Goal: Task Accomplishment & Management: Manage account settings

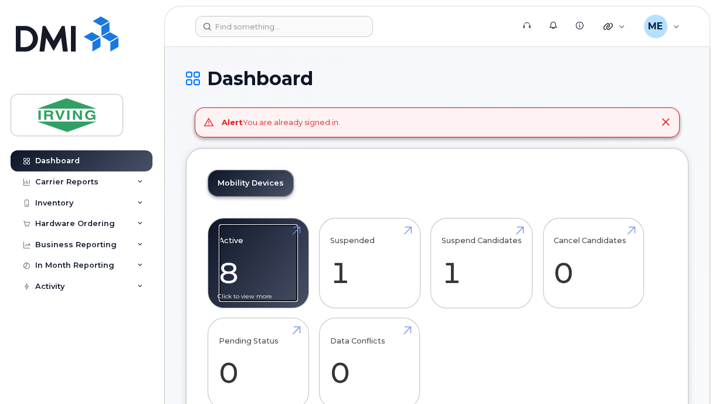
click at [279, 262] on link "Active 8 -100%" at bounding box center [258, 262] width 79 height 77
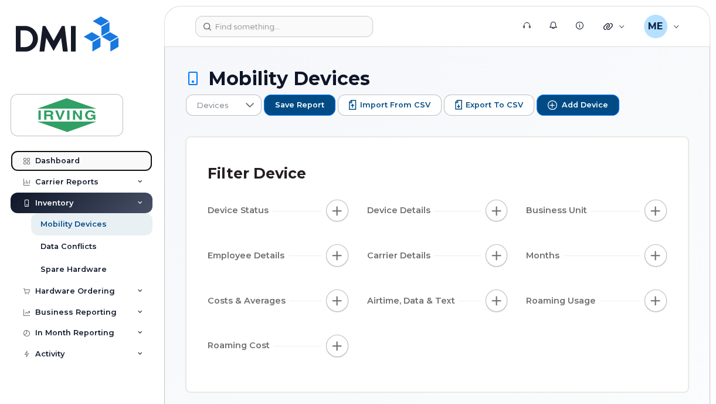
click at [80, 161] on link "Dashboard" at bounding box center [82, 160] width 142 height 21
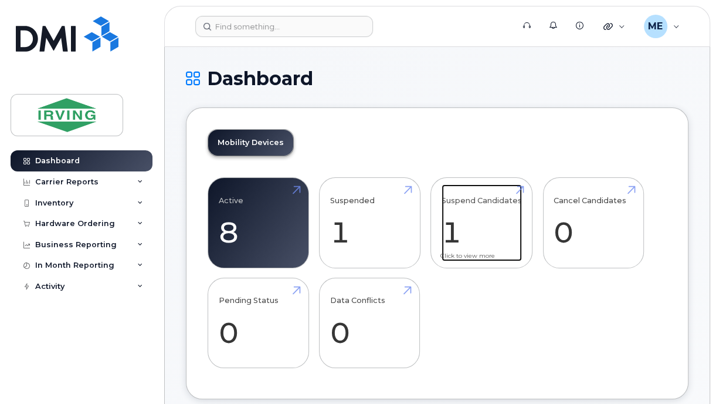
click at [483, 246] on link "Suspend Candidates 1" at bounding box center [482, 222] width 80 height 77
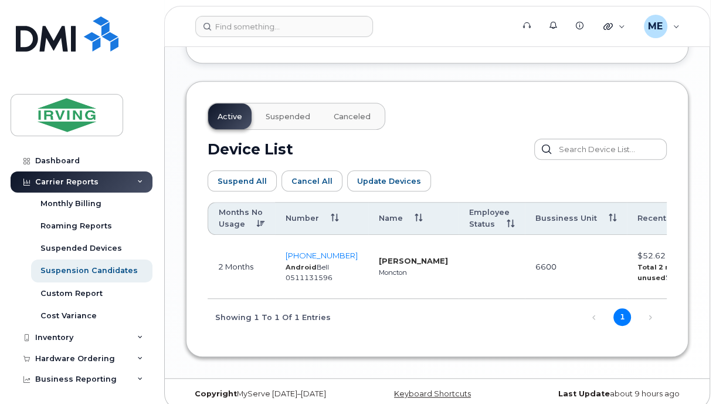
scroll to position [593, 0]
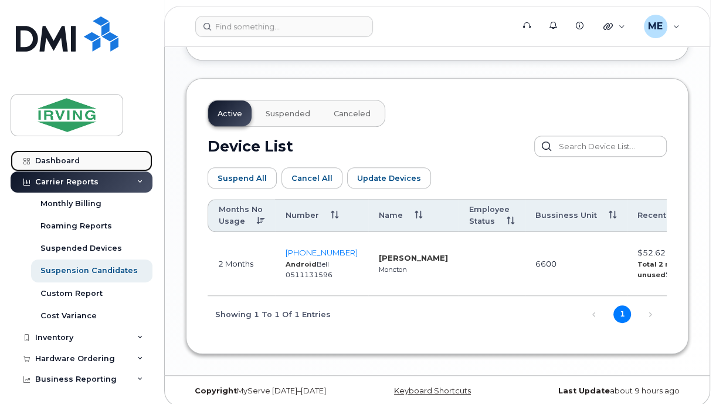
click at [45, 162] on div "Dashboard" at bounding box center [57, 160] width 45 height 9
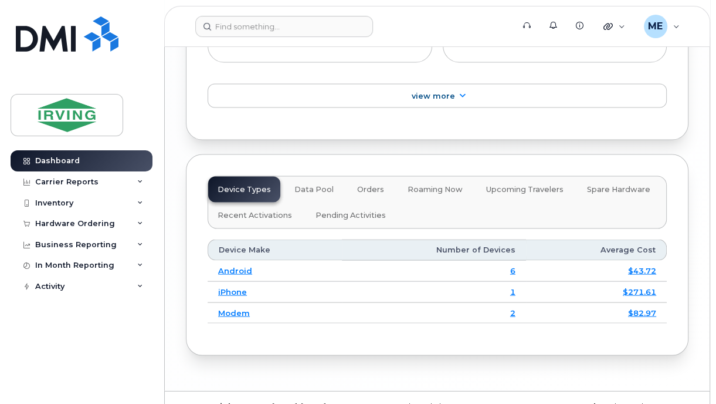
scroll to position [1874, 0]
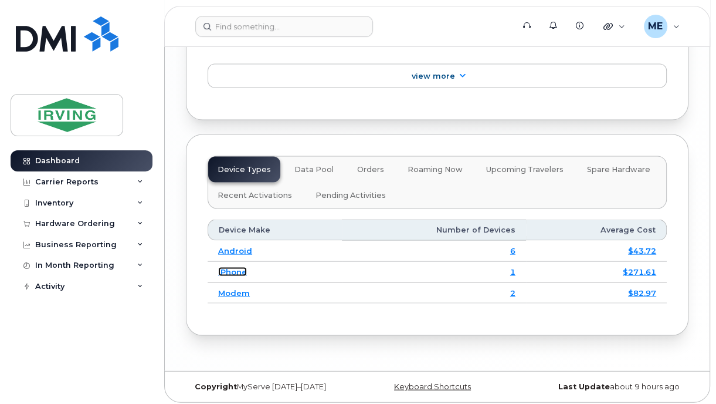
click at [230, 267] on link "iPhone" at bounding box center [232, 271] width 29 height 9
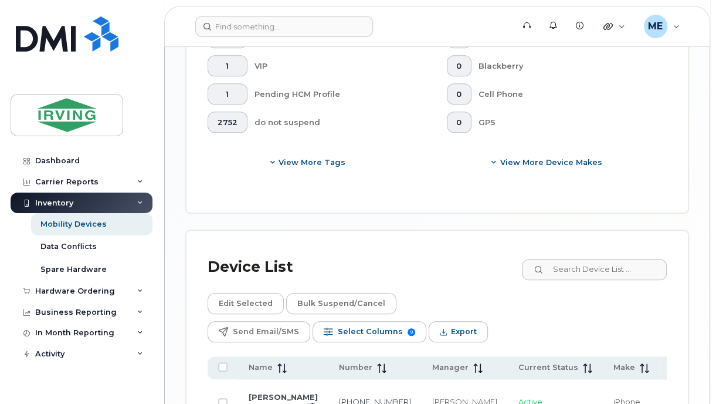
scroll to position [735, 0]
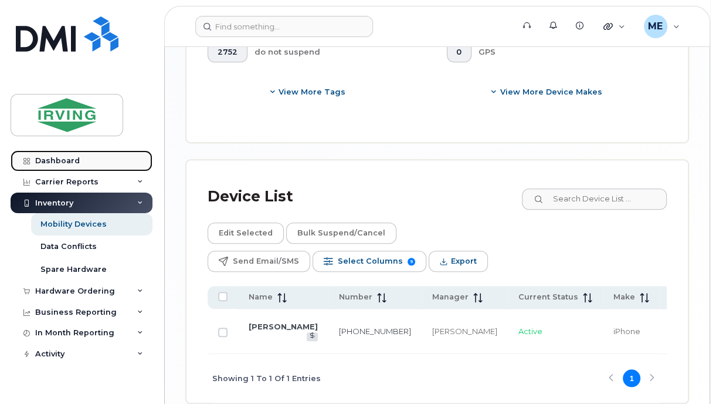
click at [65, 157] on div "Dashboard" at bounding box center [57, 160] width 45 height 9
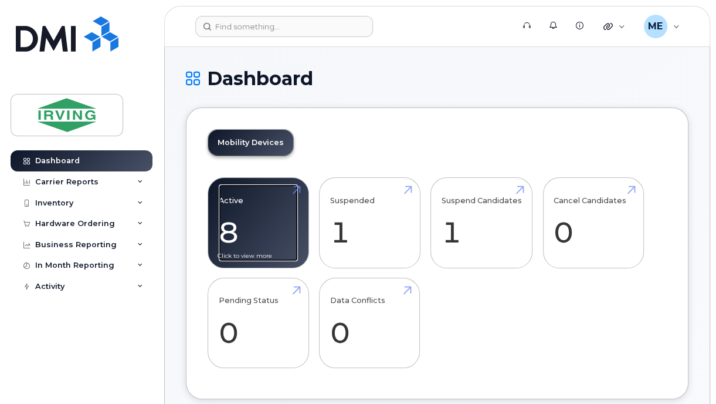
click at [274, 218] on link "Active 8 -100%" at bounding box center [258, 222] width 79 height 77
click at [275, 218] on link "Active 8 -100%" at bounding box center [258, 222] width 79 height 77
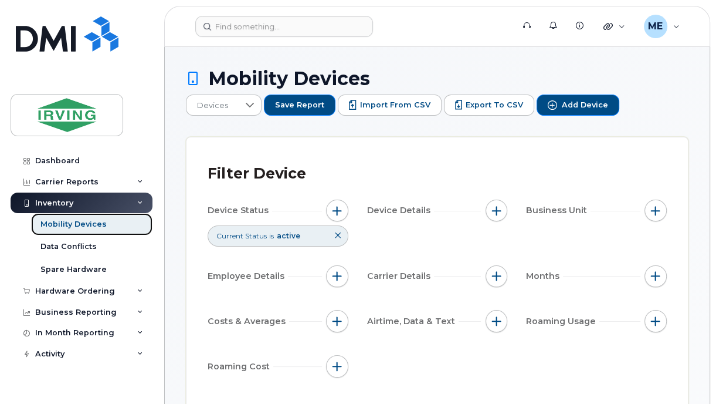
click at [56, 226] on div "Mobility Devices" at bounding box center [73, 224] width 66 height 11
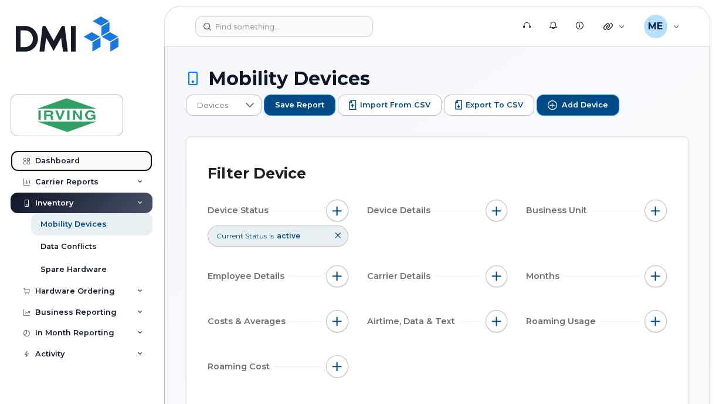
click at [82, 158] on link "Dashboard" at bounding box center [82, 160] width 142 height 21
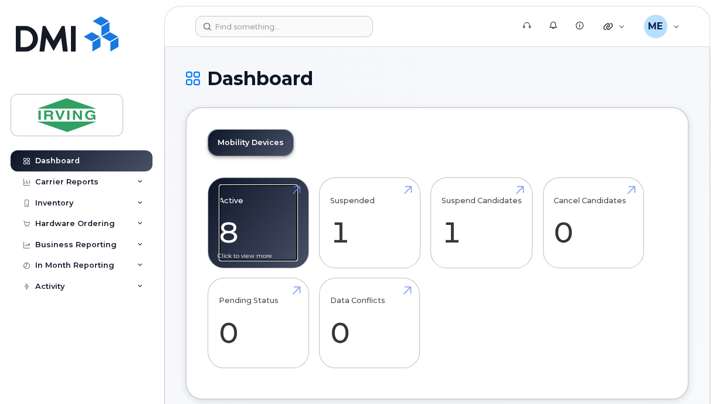
click at [231, 236] on link "Active 8 -100%" at bounding box center [258, 222] width 79 height 77
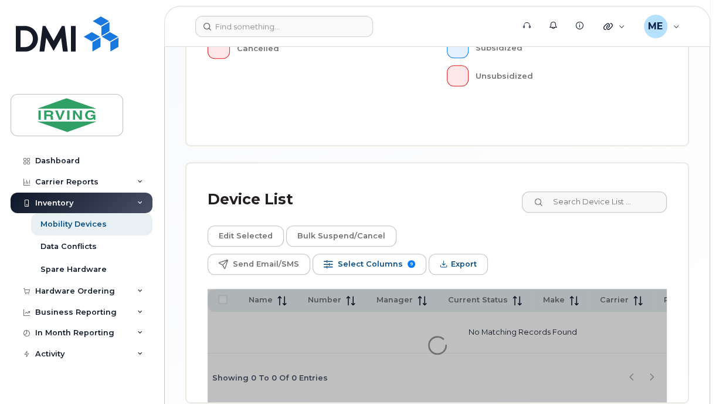
scroll to position [587, 0]
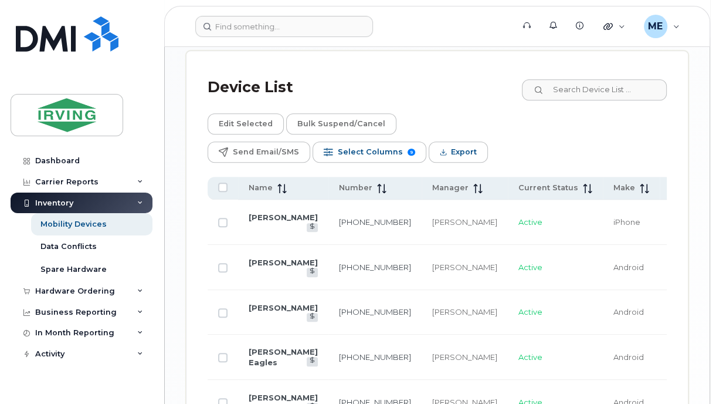
scroll to position [901, 0]
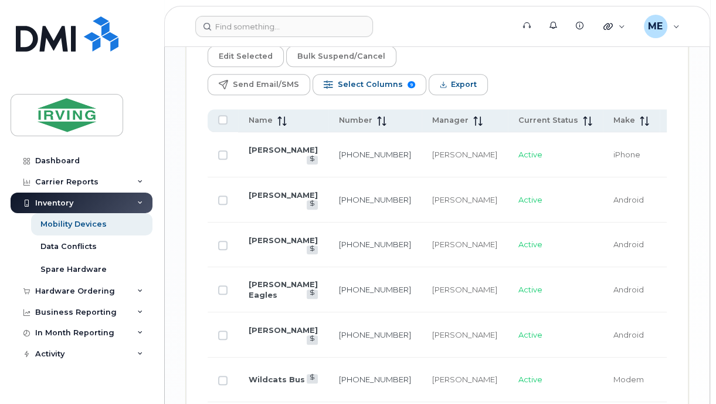
click at [256, 243] on td "[PERSON_NAME]" at bounding box center [283, 244] width 90 height 45
click at [255, 242] on td "[PERSON_NAME]" at bounding box center [283, 244] width 90 height 45
click at [225, 248] on input "Row Unselected" at bounding box center [222, 245] width 9 height 9
checkbox input "true"
click at [268, 56] on span "Edit Selected" at bounding box center [246, 57] width 54 height 18
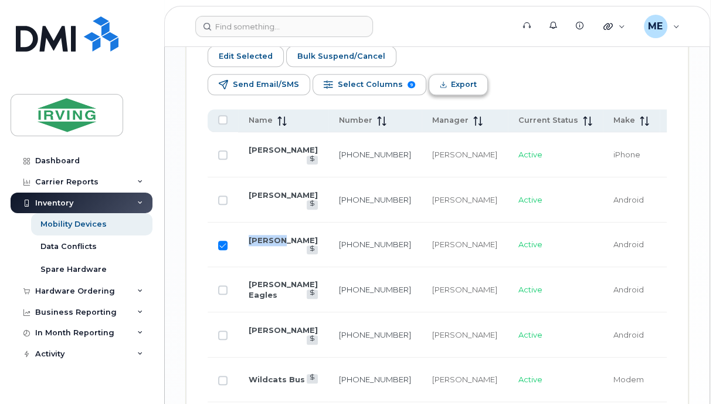
click at [454, 87] on span "Export" at bounding box center [464, 85] width 26 height 18
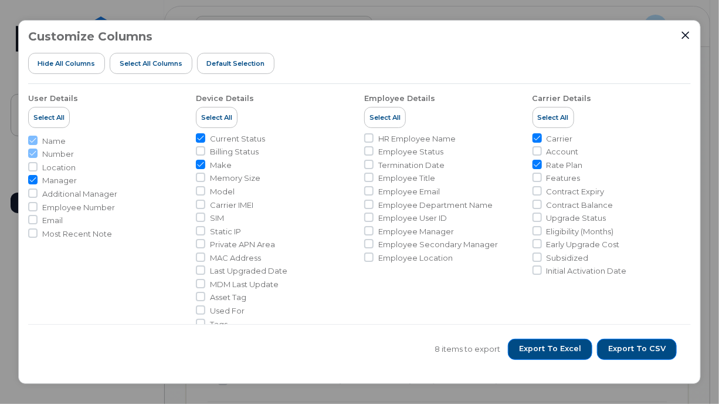
click at [40, 207] on li "Employee Number" at bounding box center [107, 207] width 159 height 11
click at [35, 202] on input "Employee Number" at bounding box center [32, 206] width 9 height 9
checkbox input "true"
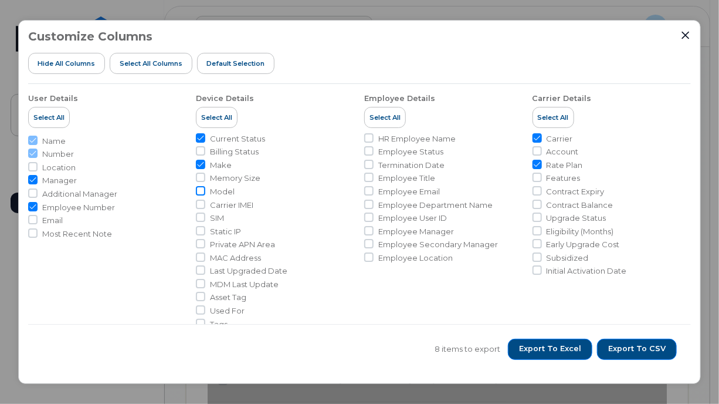
click at [198, 189] on input "Model" at bounding box center [200, 190] width 9 height 9
checkbox input "true"
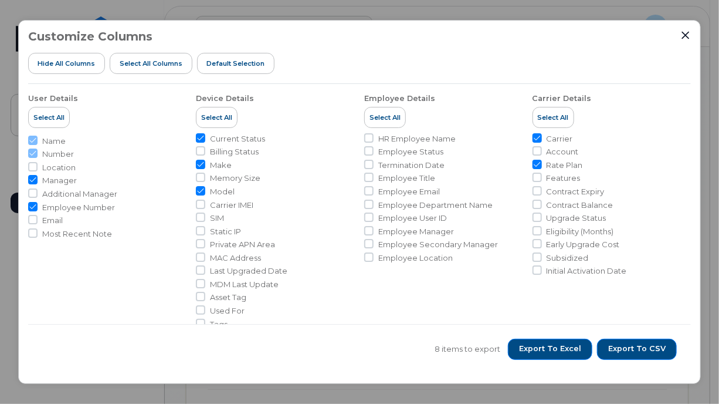
drag, startPoint x: 202, startPoint y: 201, endPoint x: 204, endPoint y: 212, distance: 10.8
click at [202, 202] on input "Carrier IMEI" at bounding box center [200, 203] width 9 height 9
checkbox input "true"
click at [560, 349] on span "Export to Excel" at bounding box center [550, 348] width 62 height 11
click at [690, 35] on icon "Close" at bounding box center [685, 35] width 9 height 9
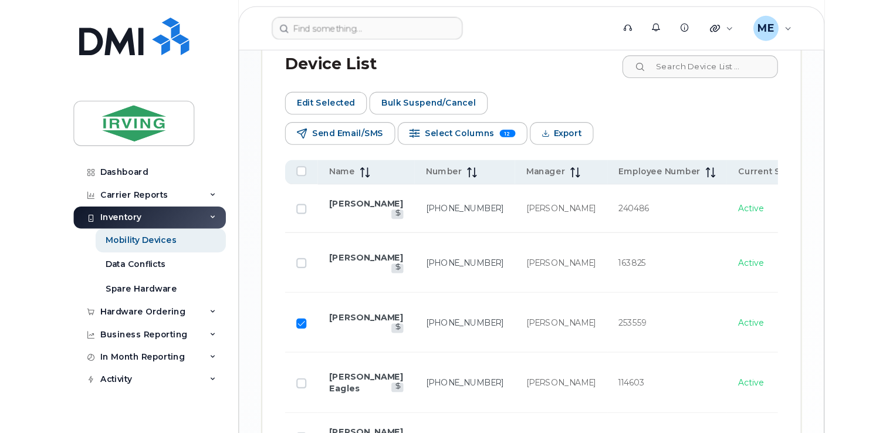
scroll to position [842, 0]
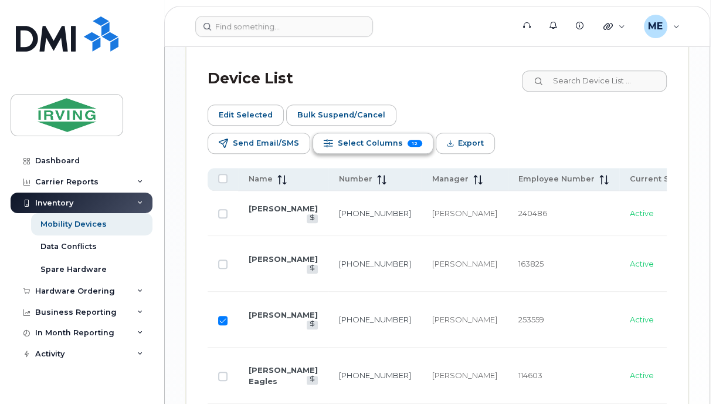
click at [356, 141] on span "Select Columns" at bounding box center [370, 143] width 65 height 18
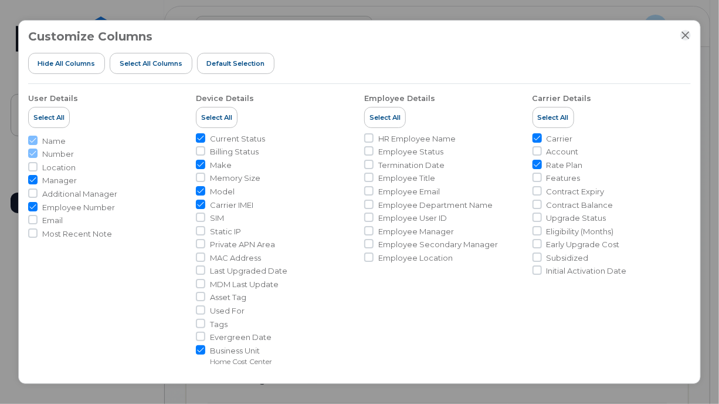
click at [685, 35] on icon "Close" at bounding box center [685, 35] width 9 height 9
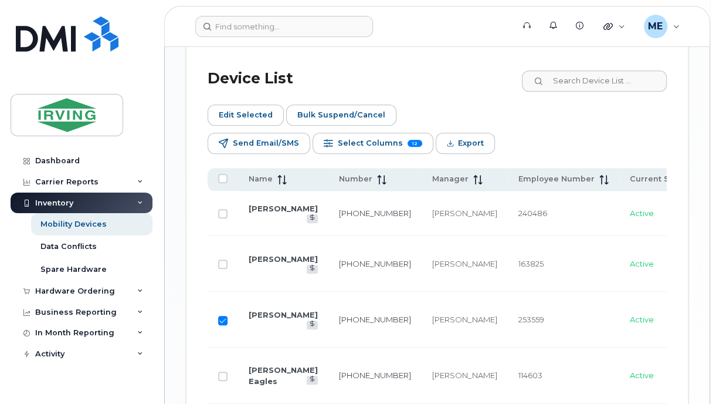
click at [365, 323] on td "506-380-4716" at bounding box center [375, 320] width 93 height 56
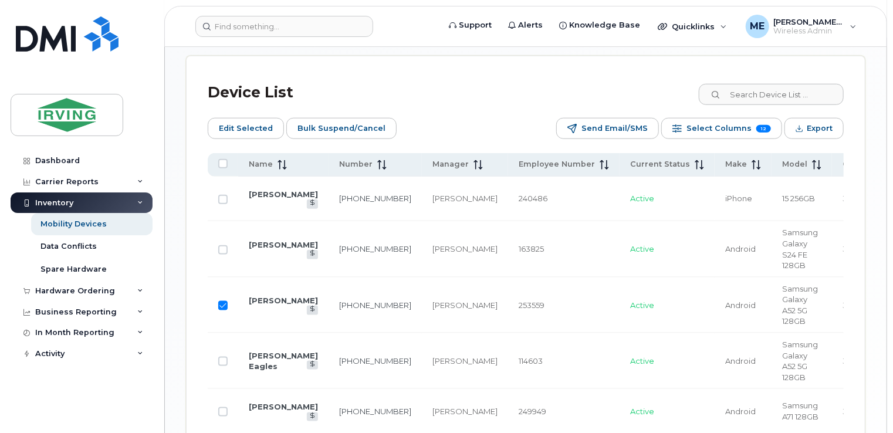
scroll to position [595, 0]
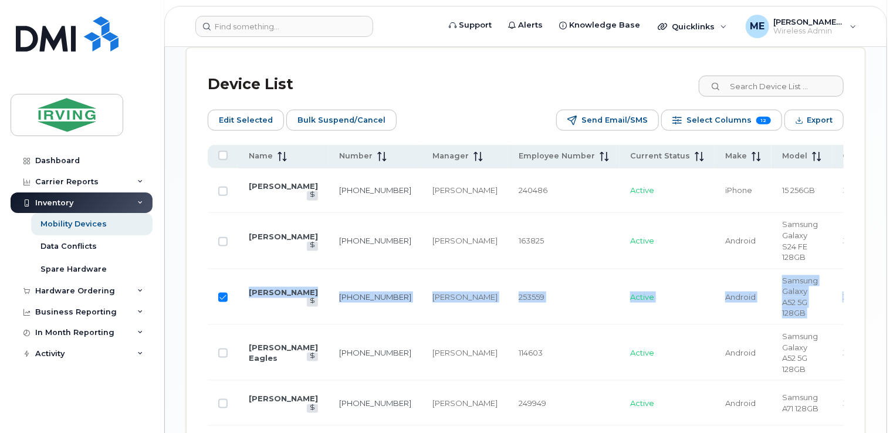
drag, startPoint x: 849, startPoint y: 306, endPoint x: 228, endPoint y: 306, distance: 621.9
click at [228, 306] on div "Device List Edit Selected Bulk Suspend/Cancel Send Email/SMS Select Columns 12 …" at bounding box center [526, 328] width 678 height 561
copy tr "Allison Forbes 506-380-4716 Natasha Ostaff 253559 Active Android Samsung Galaxy…"
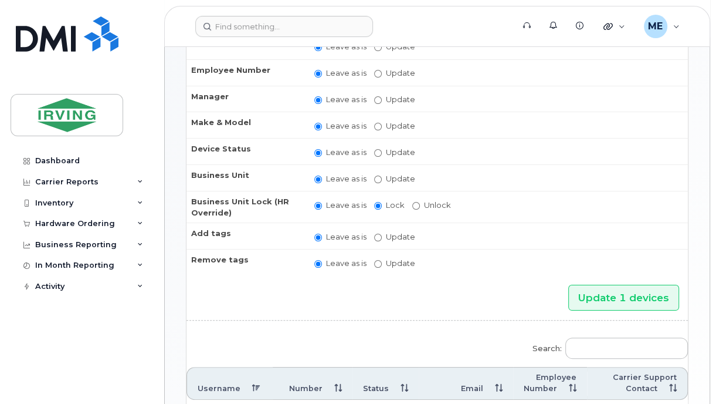
scroll to position [265, 0]
